Goal: Information Seeking & Learning: Learn about a topic

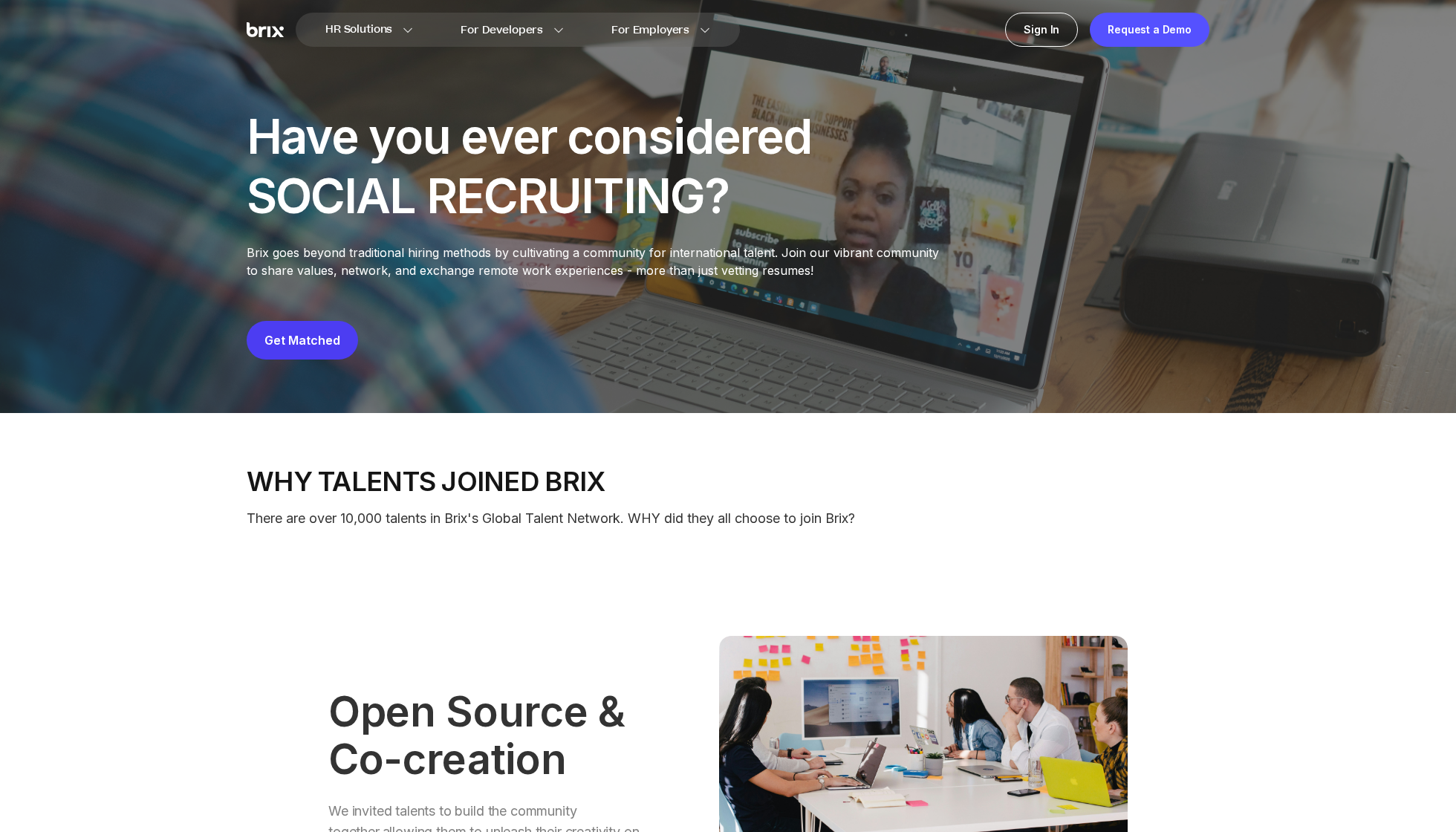
click at [248, 22] on img at bounding box center [265, 30] width 37 height 15
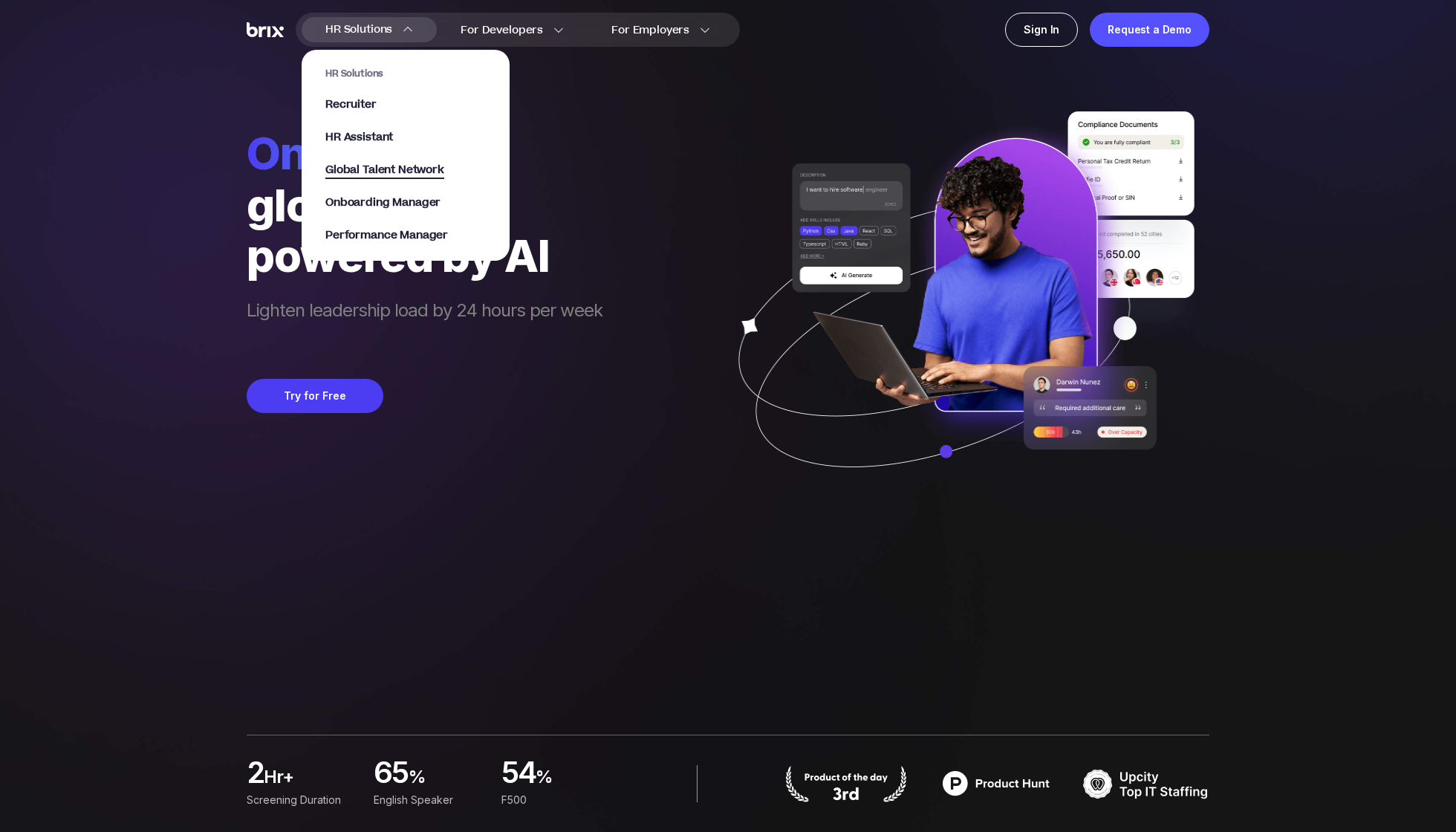
click at [349, 174] on span "Global Talent Network" at bounding box center [384, 170] width 119 height 17
click at [384, 198] on span "Onboarding Manager" at bounding box center [383, 203] width 115 height 17
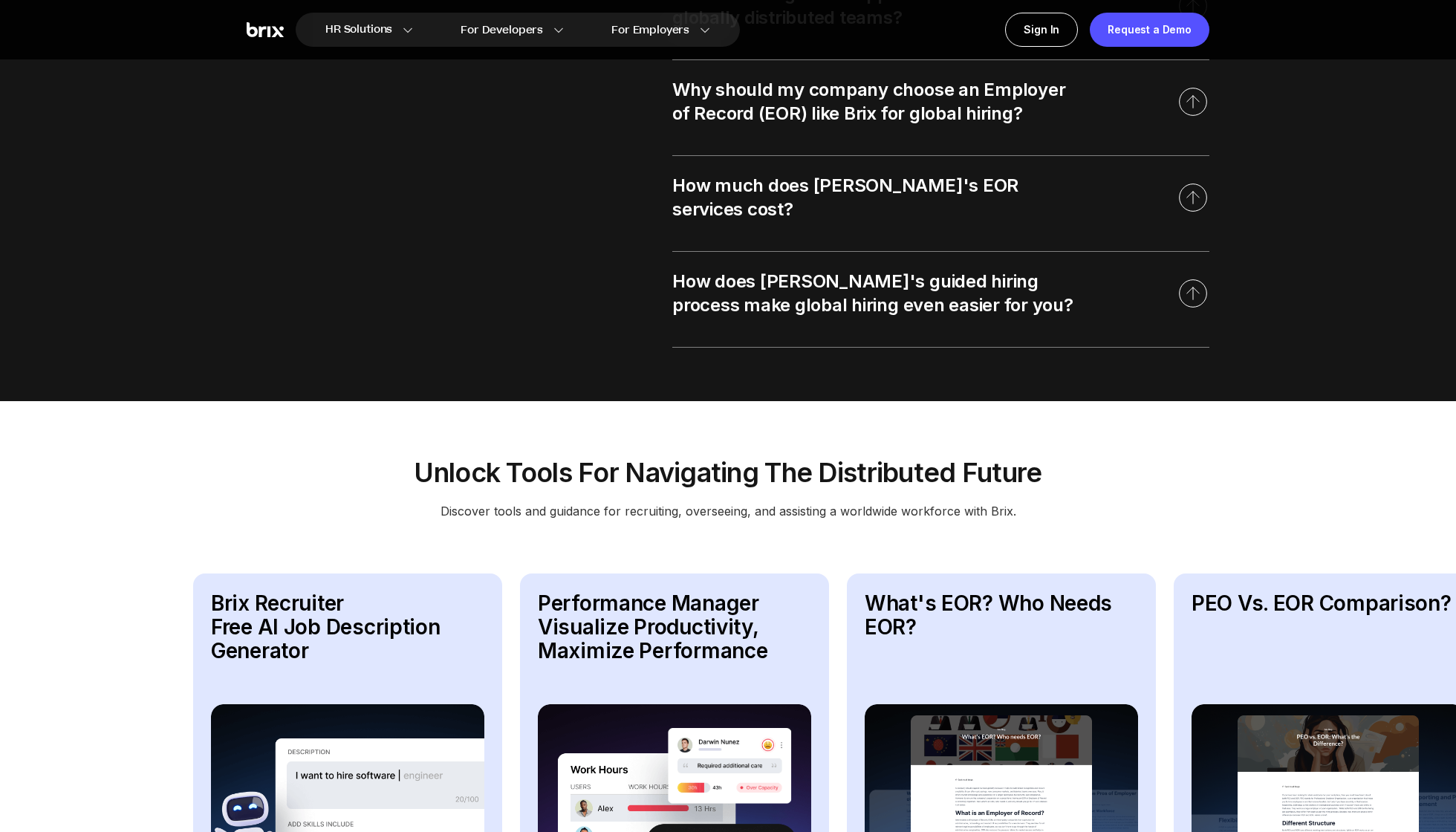
scroll to position [1672, 0]
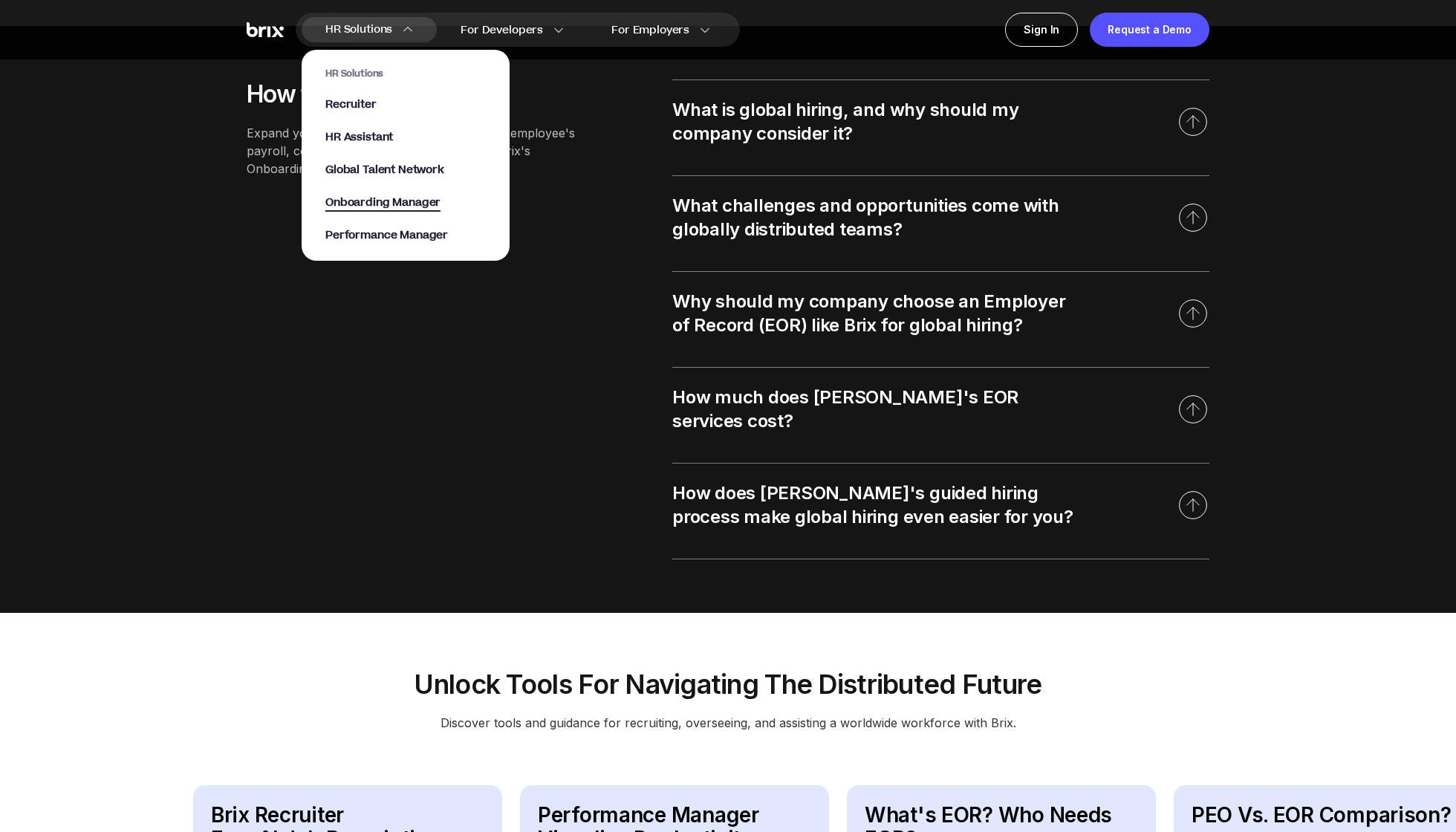
click at [406, 205] on span "Onboarding Manager" at bounding box center [383, 203] width 115 height 17
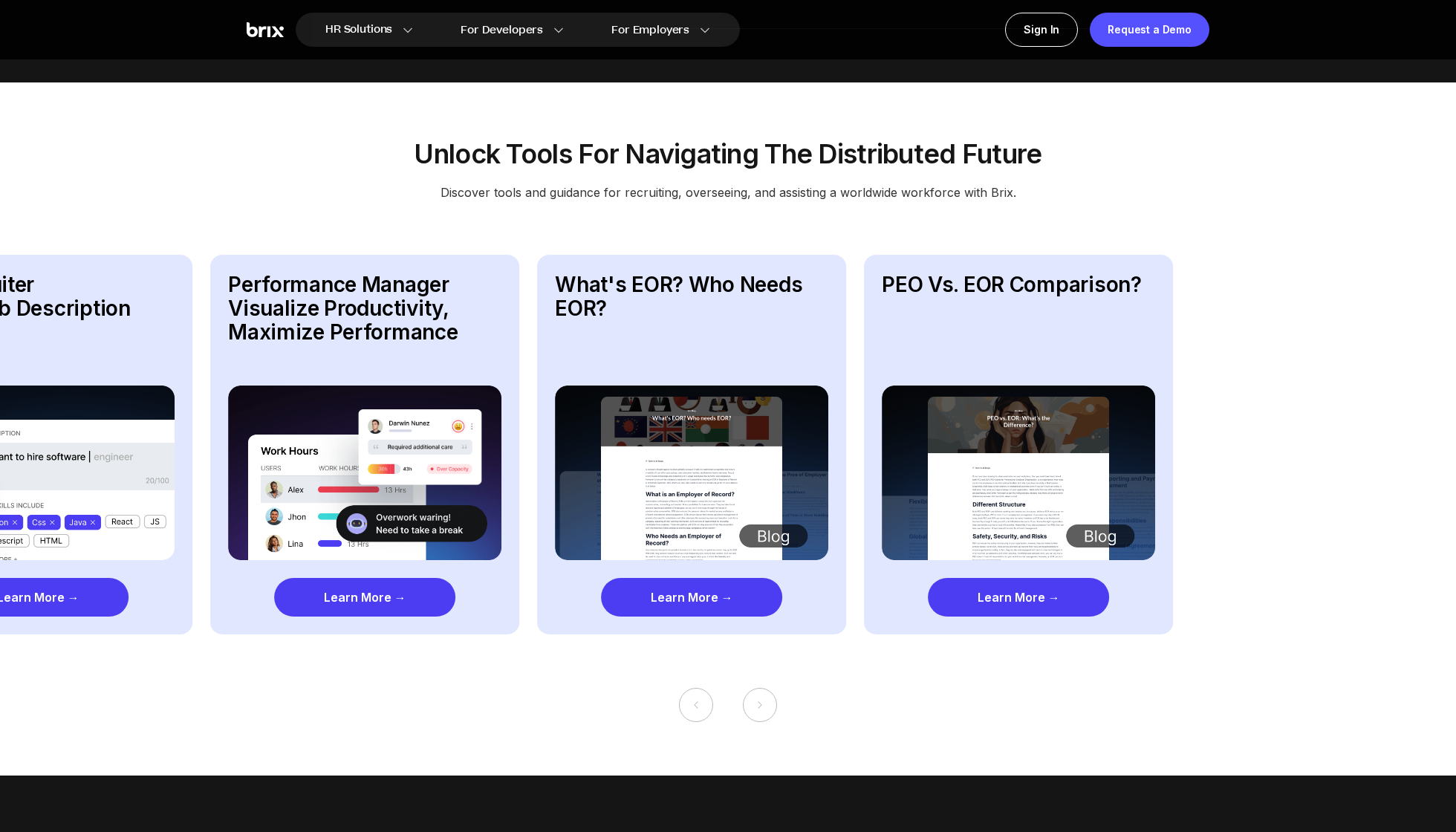
scroll to position [2210, 0]
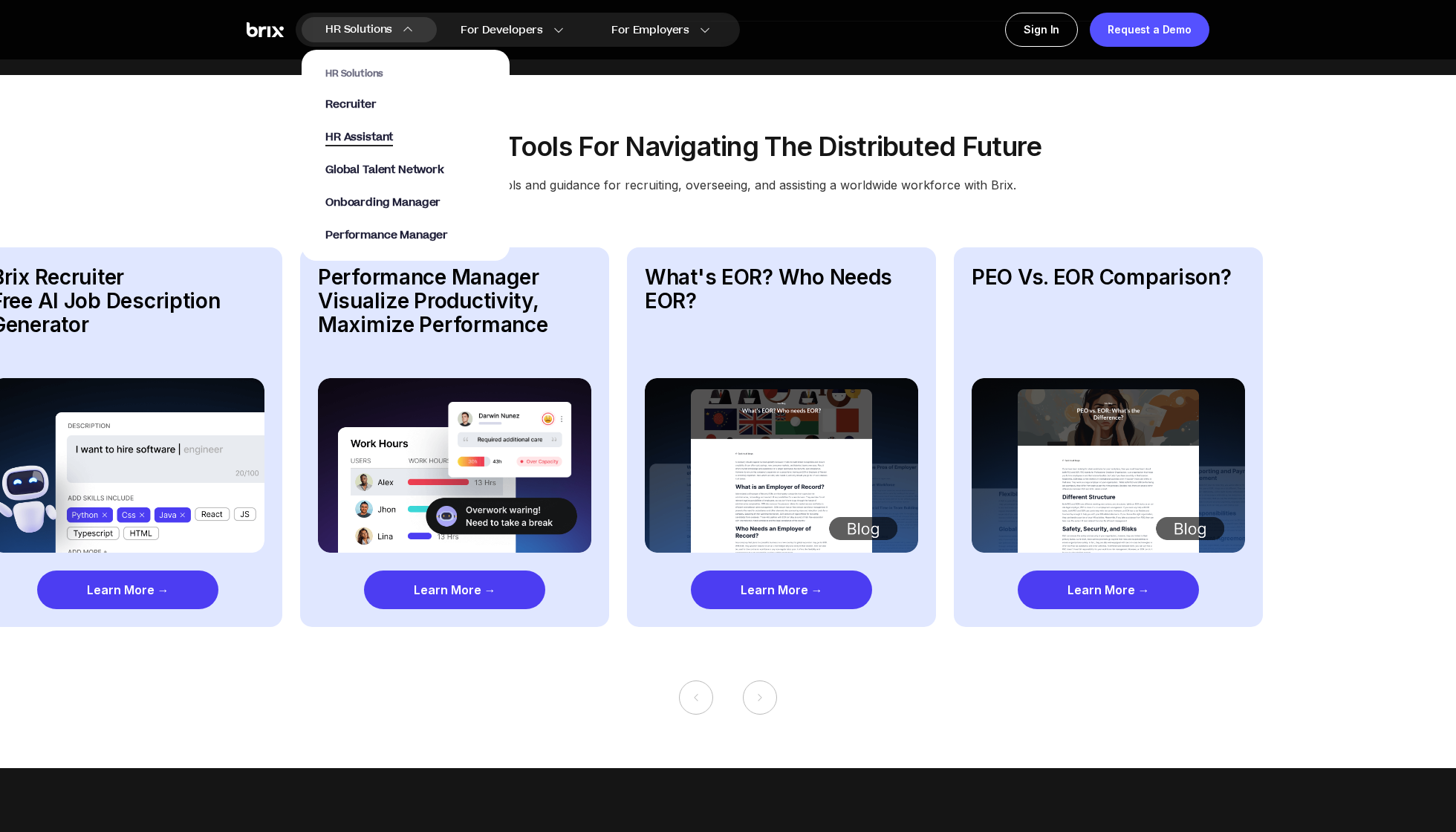
click at [370, 131] on span "HR Assistant" at bounding box center [359, 138] width 68 height 17
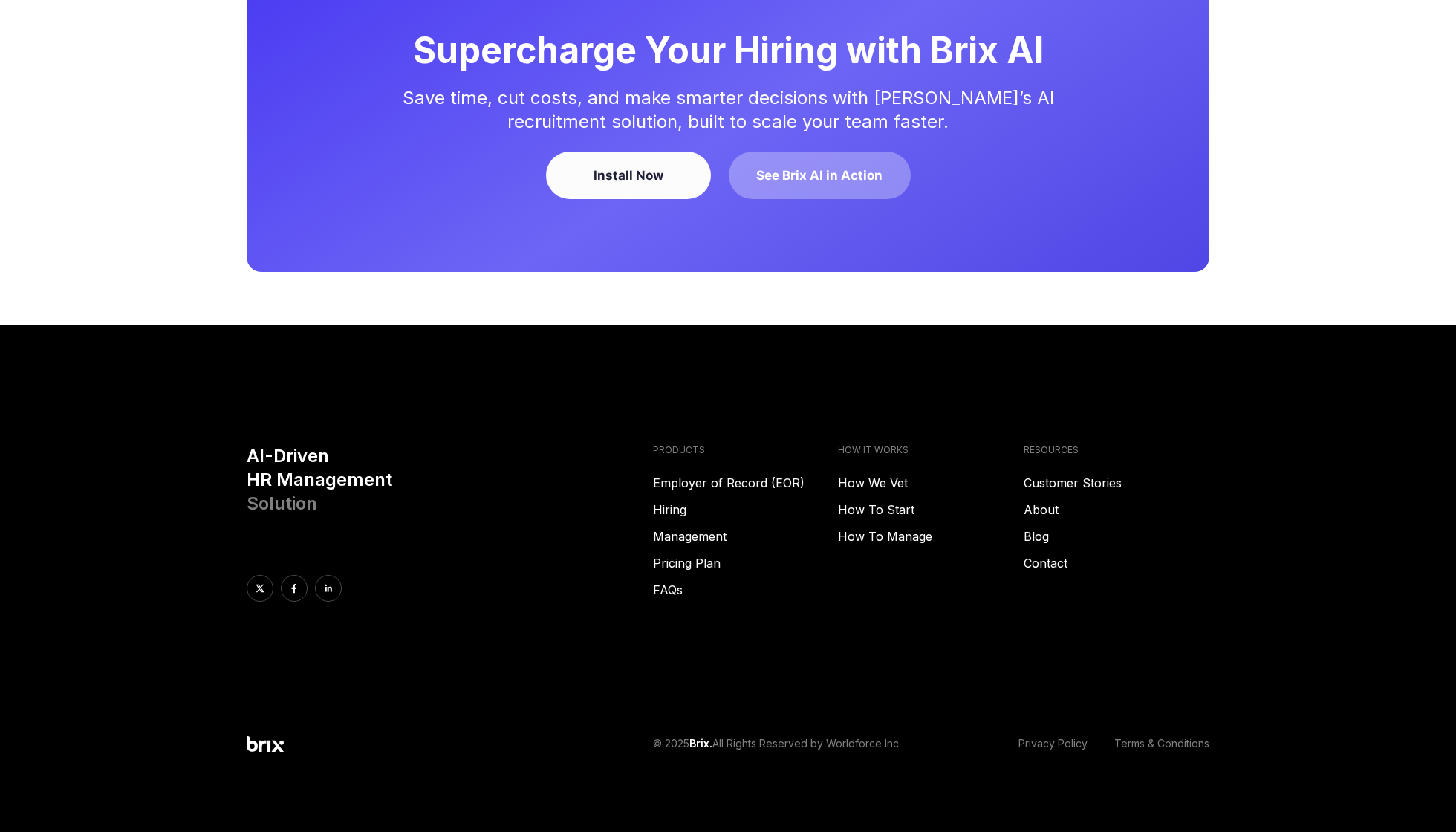
scroll to position [3868, 0]
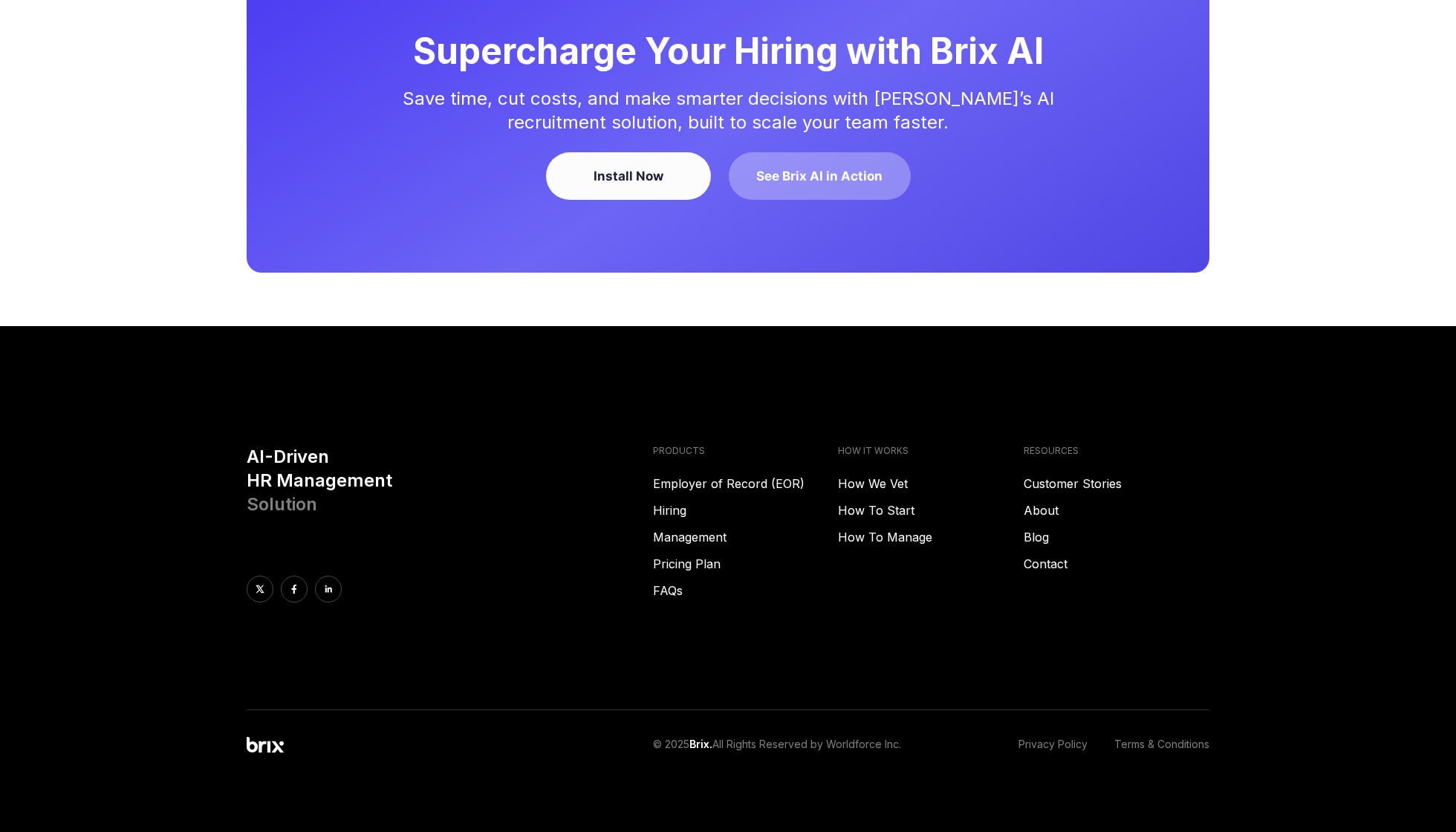
click at [666, 512] on footer "AI-Driven HR Management Solution PRODUCTS Employer of Record (EOR) Hiring Manag…" at bounding box center [728, 584] width 1456 height 516
click at [666, 519] on link "Hiring" at bounding box center [746, 510] width 186 height 18
click at [893, 492] on link "How We Vet" at bounding box center [931, 483] width 186 height 18
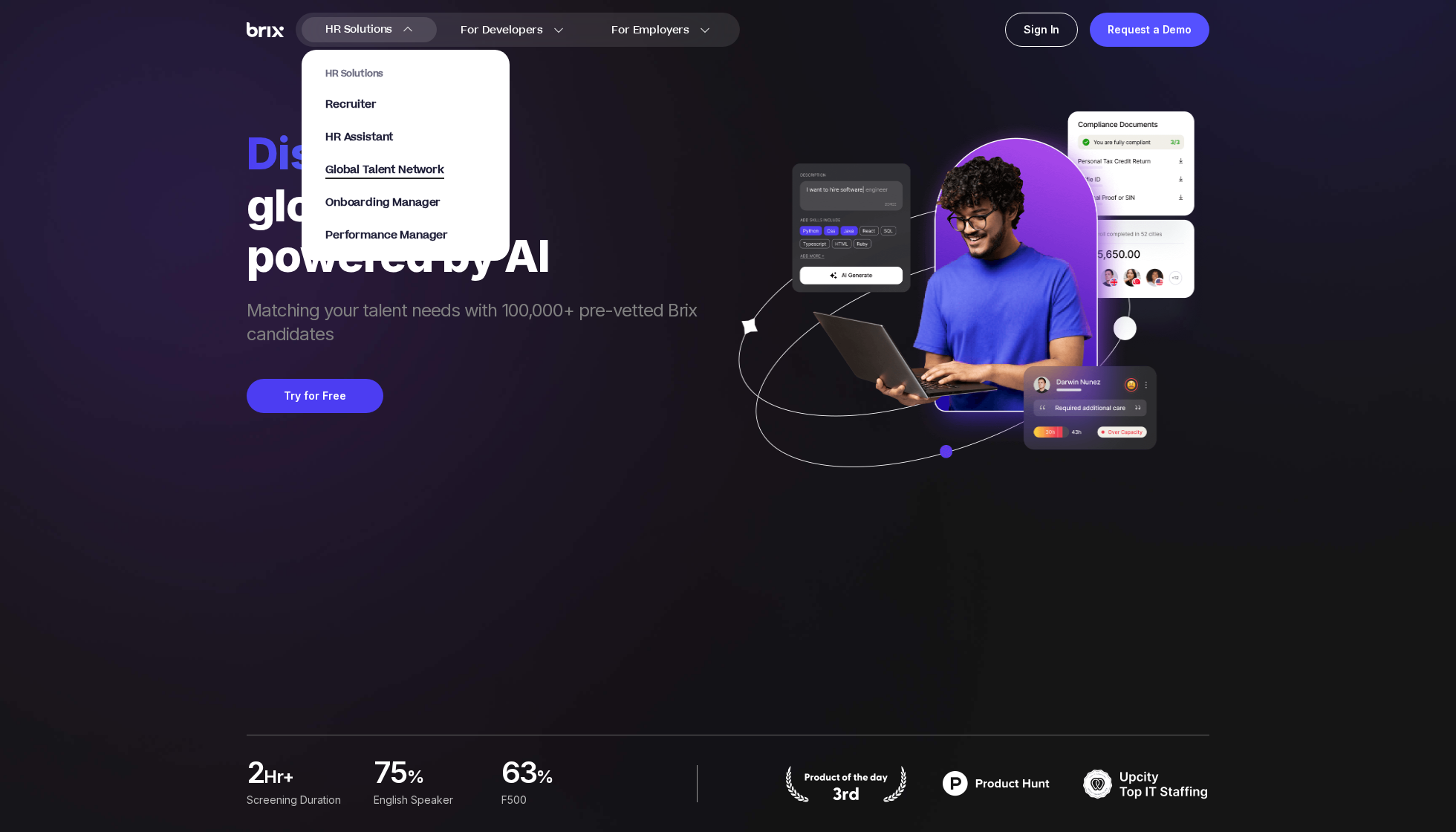
click at [390, 175] on span "Global Talent Network" at bounding box center [384, 170] width 119 height 17
click at [388, 233] on span "Performance Manager" at bounding box center [386, 236] width 123 height 17
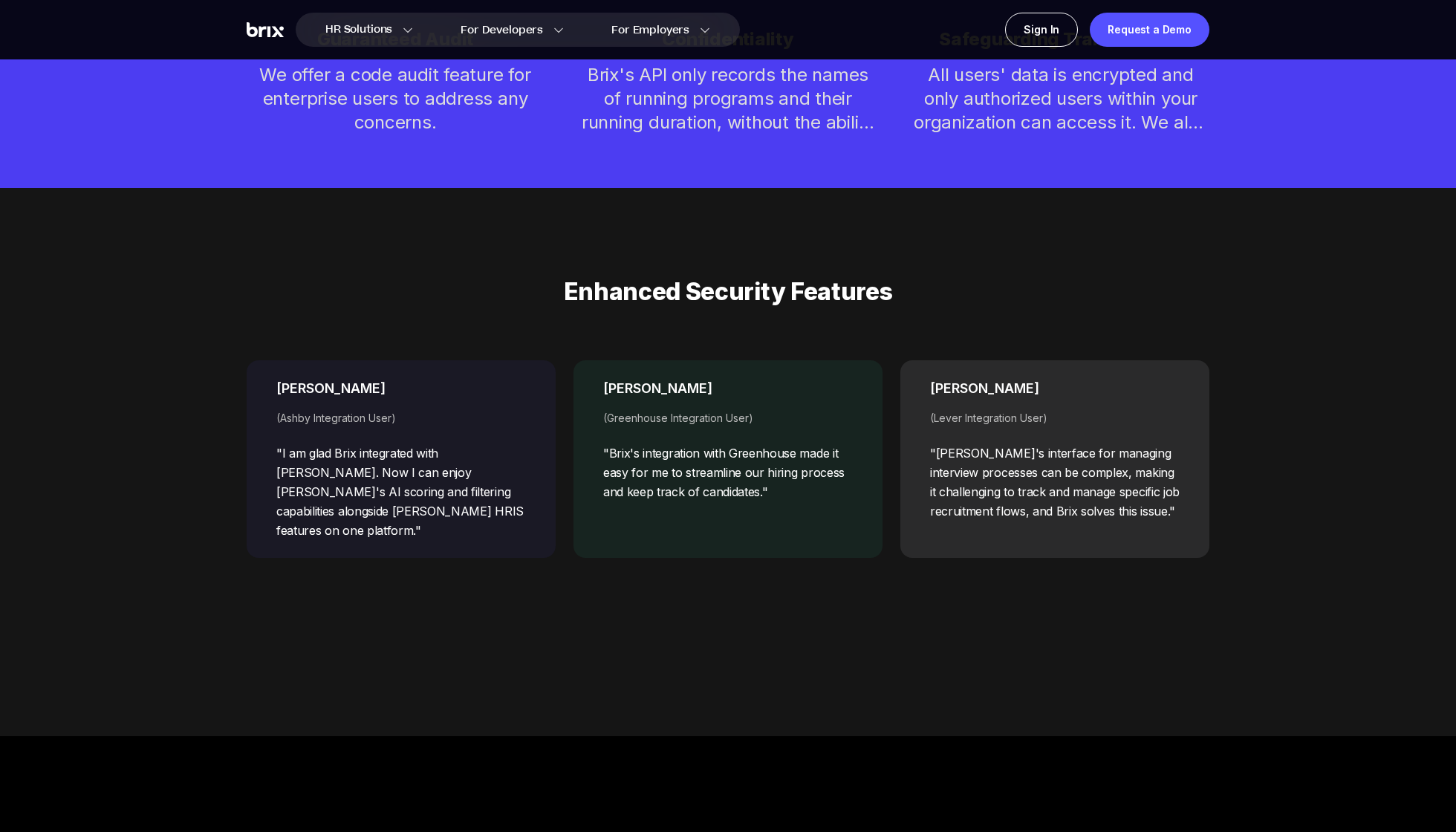
scroll to position [5595, 0]
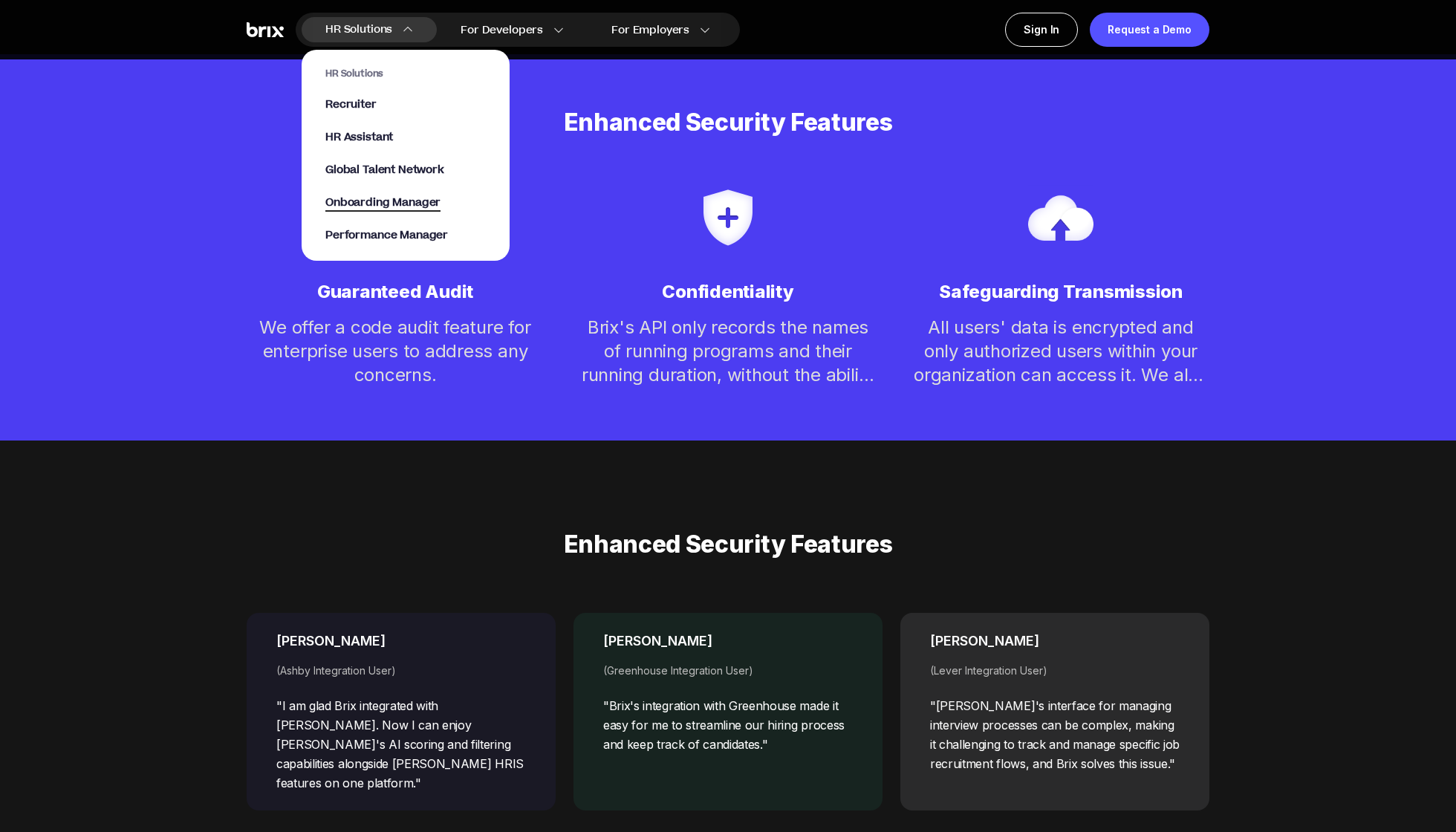
click at [396, 194] on span "Onboarding Manager" at bounding box center [383, 203] width 115 height 17
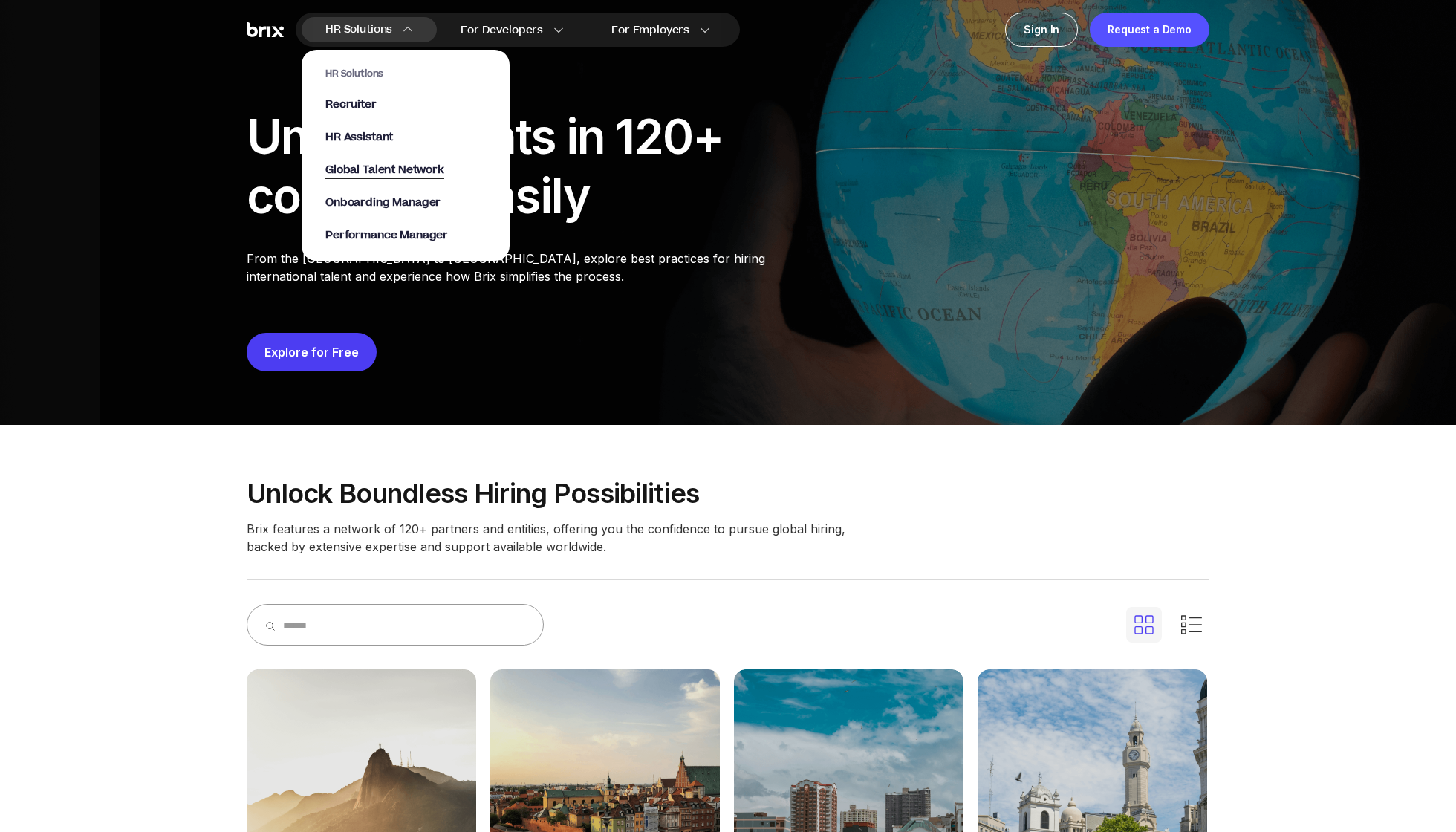
click at [374, 173] on span "Global Talent Network" at bounding box center [384, 170] width 119 height 17
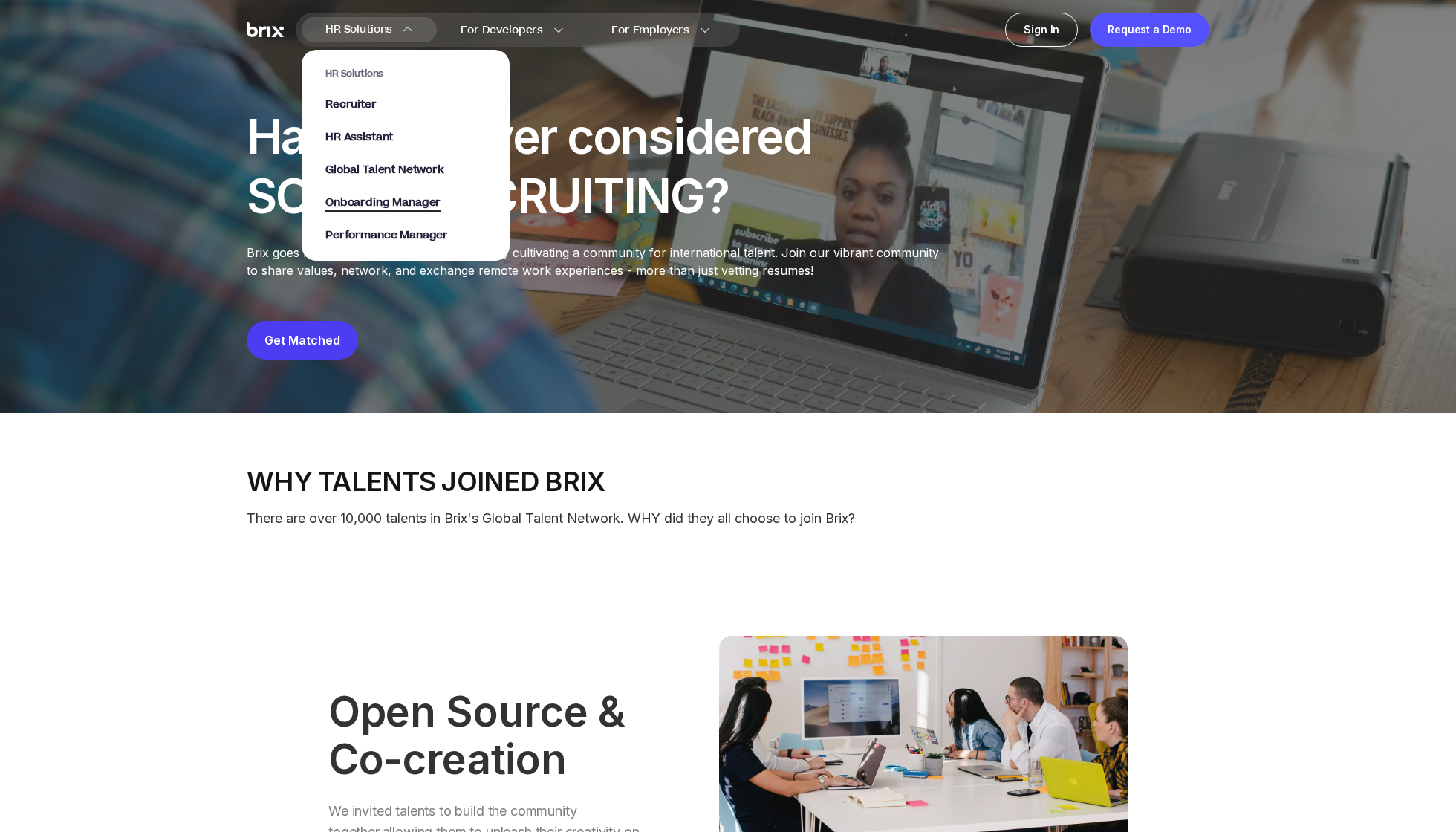
click at [388, 206] on span "Onboarding Manager" at bounding box center [383, 203] width 115 height 17
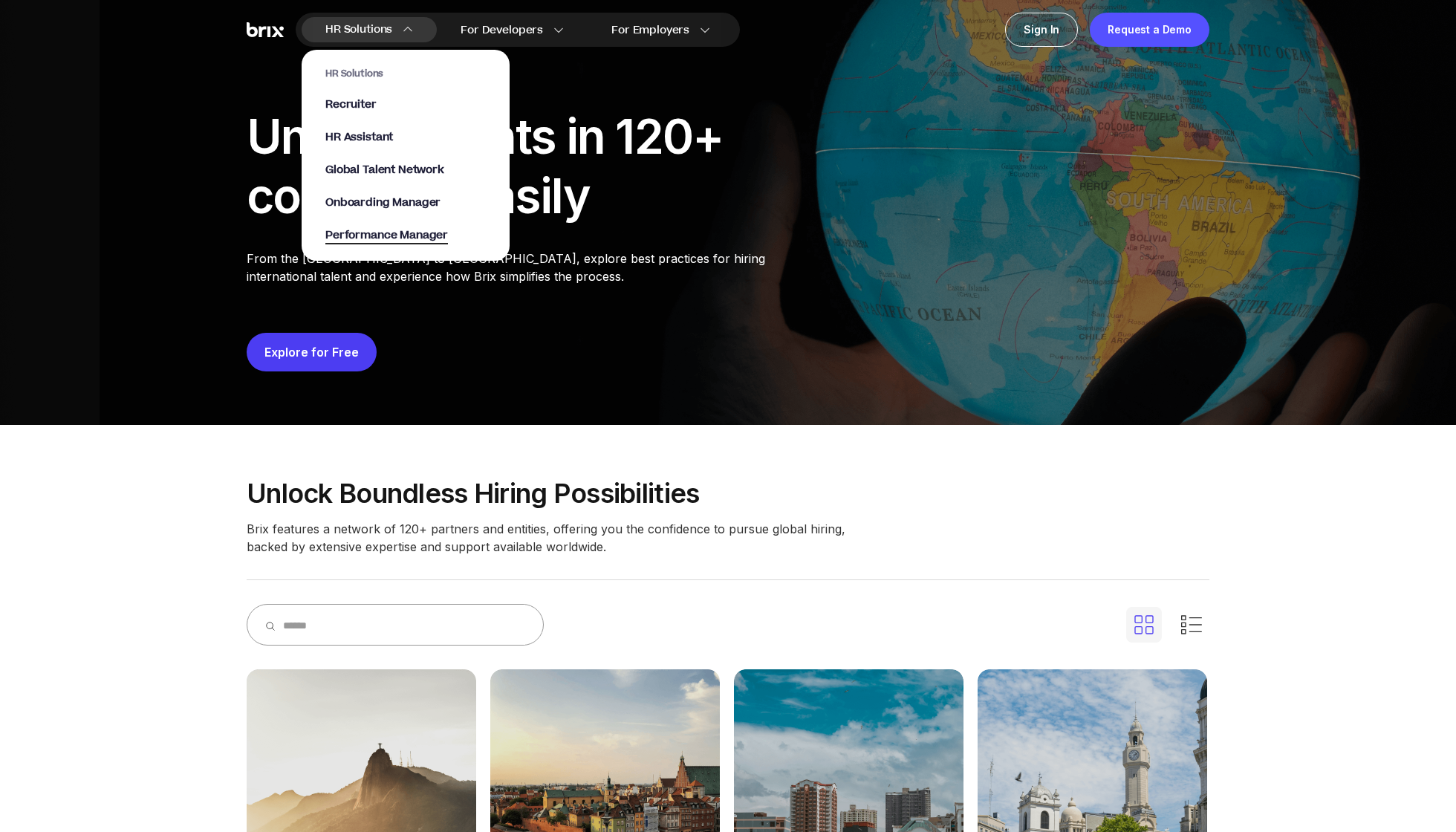
click at [387, 242] on span "Performance Manager" at bounding box center [386, 236] width 123 height 17
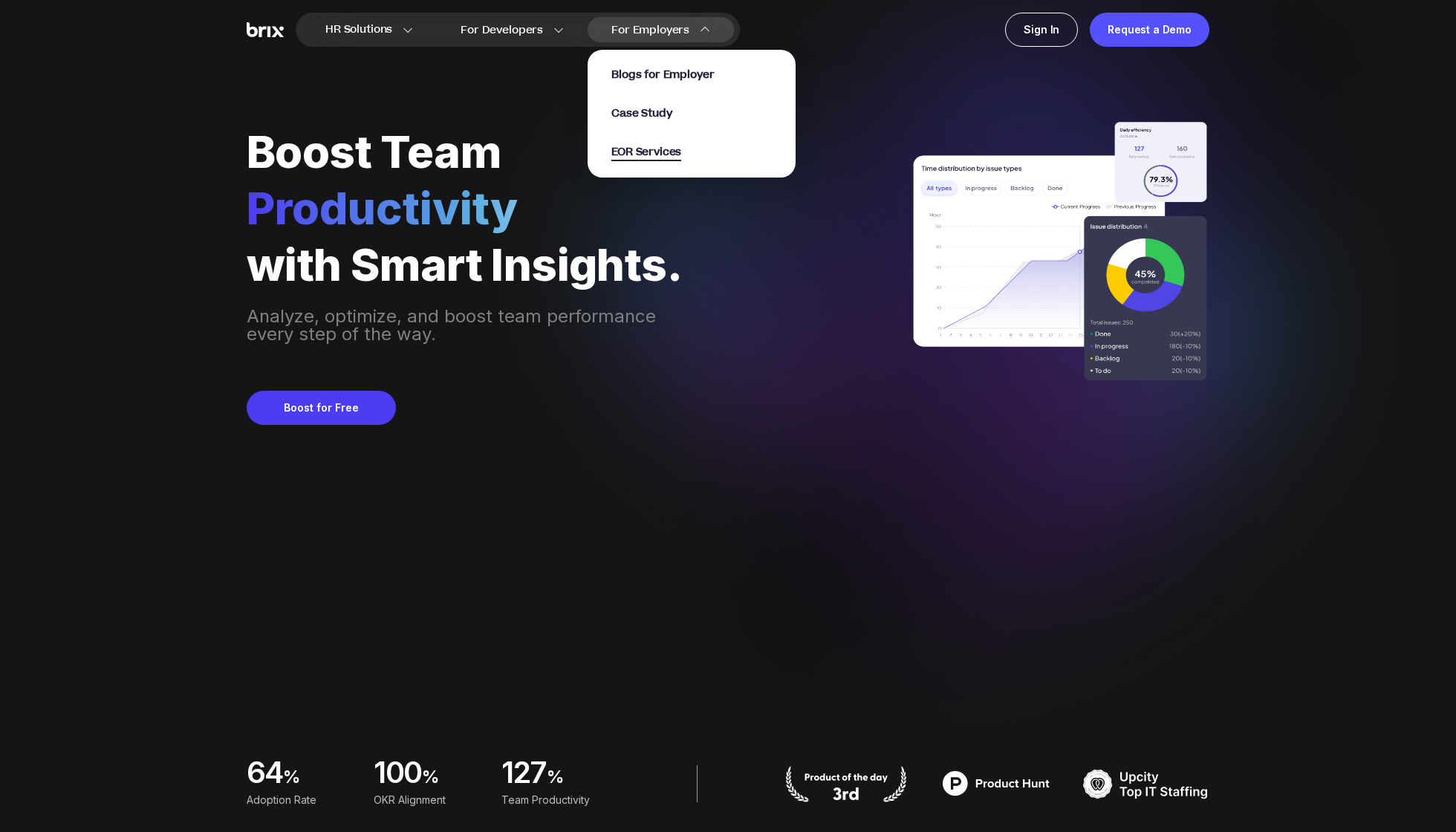
click at [652, 157] on span "EOR Services" at bounding box center [646, 153] width 70 height 17
